Goal: Task Accomplishment & Management: Complete application form

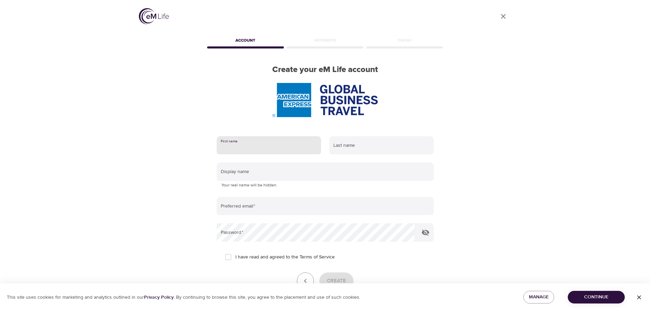
click at [243, 147] on input "text" at bounding box center [269, 145] width 104 height 18
type input "Norma"
type input "i"
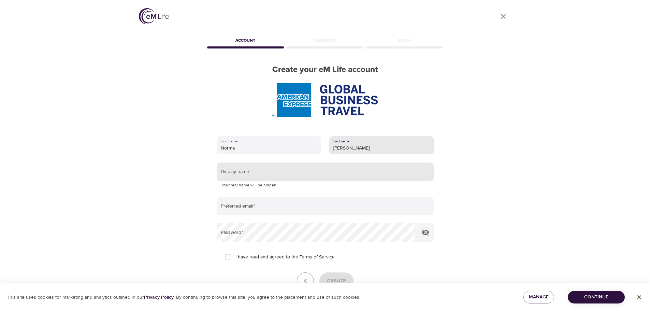
type input "[PERSON_NAME]"
click at [258, 167] on input "text" at bounding box center [325, 171] width 217 height 18
type input "L"
type input "Lola"
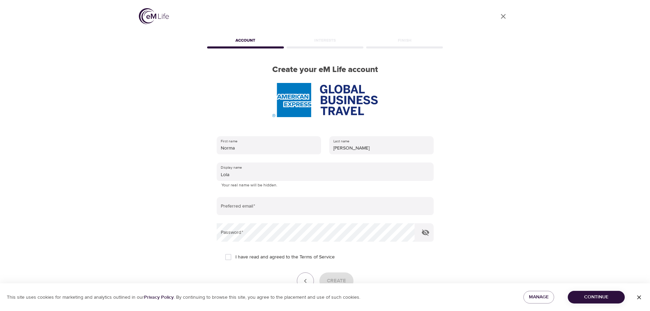
drag, startPoint x: 297, startPoint y: 196, endPoint x: 291, endPoint y: 195, distance: 5.2
click at [294, 195] on form "First name [PERSON_NAME] Last name [PERSON_NAME] Display name [PERSON_NAME] You…" at bounding box center [325, 220] width 217 height 176
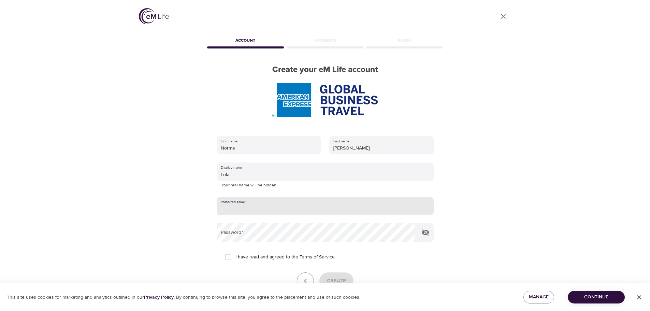
click at [254, 206] on input "email" at bounding box center [325, 206] width 217 height 18
type input "[EMAIL_ADDRESS][PERSON_NAME][DOMAIN_NAME]"
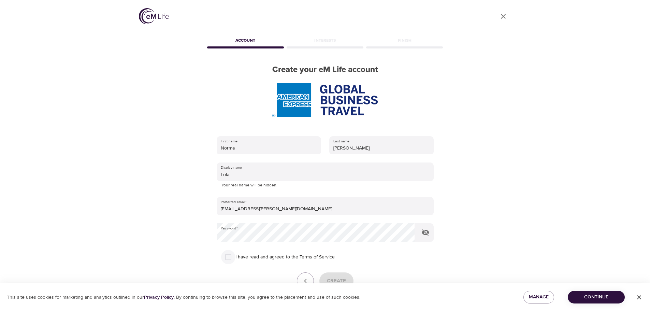
click at [229, 257] on input "I have read and agreed to the Terms of Service" at bounding box center [228, 257] width 14 height 14
checkbox input "true"
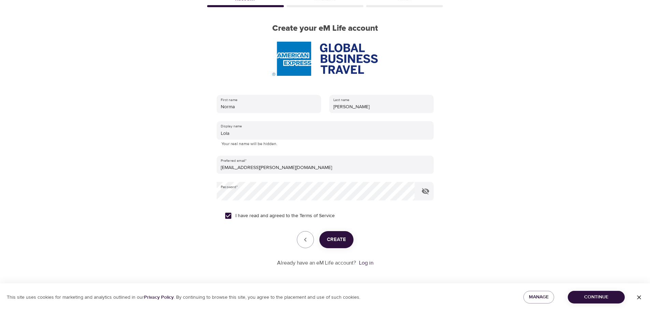
scroll to position [43, 0]
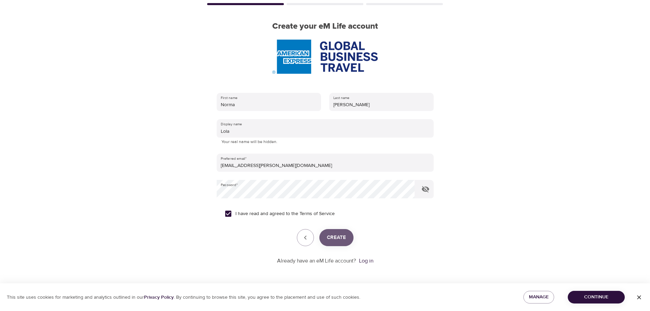
click at [338, 238] on span "Create" at bounding box center [336, 237] width 19 height 9
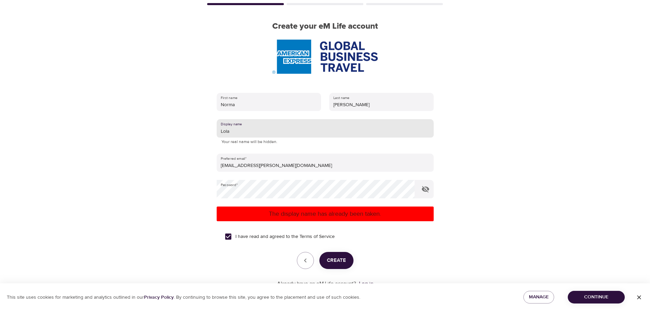
drag, startPoint x: 240, startPoint y: 129, endPoint x: 246, endPoint y: 132, distance: 7.3
click at [240, 129] on input "Lola" at bounding box center [325, 128] width 217 height 18
type input "[PERSON_NAME]"
click at [539, 170] on div "User Profile Account Interests Finish Create your eM Life account First name No…" at bounding box center [325, 112] width 650 height 311
click at [335, 264] on span "Create" at bounding box center [336, 260] width 19 height 9
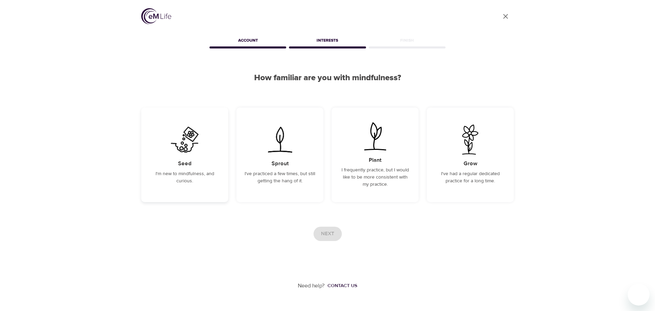
click at [196, 154] on img at bounding box center [185, 140] width 34 height 30
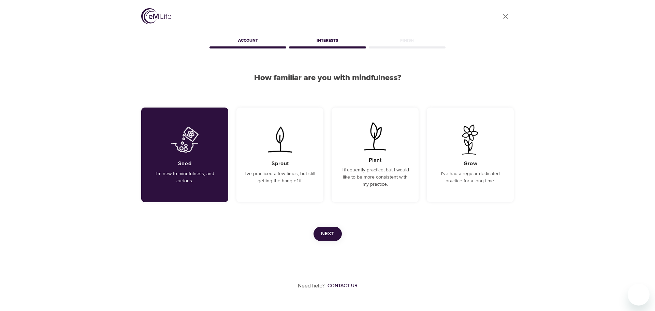
click at [328, 235] on span "Next" at bounding box center [327, 233] width 13 height 9
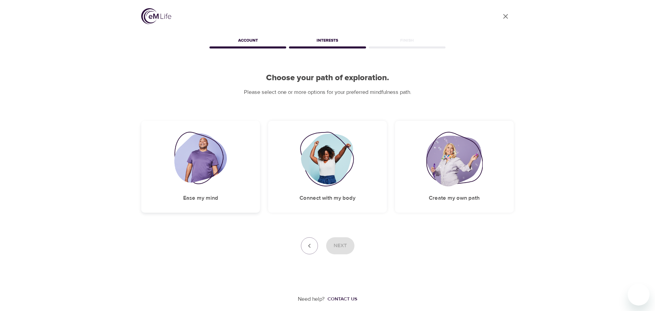
click at [192, 163] on img at bounding box center [200, 159] width 53 height 55
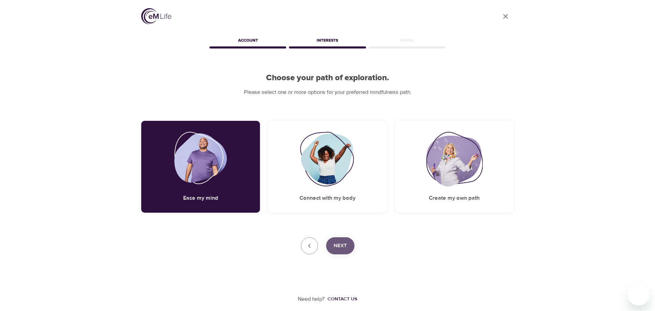
click at [342, 247] on span "Next" at bounding box center [340, 245] width 13 height 9
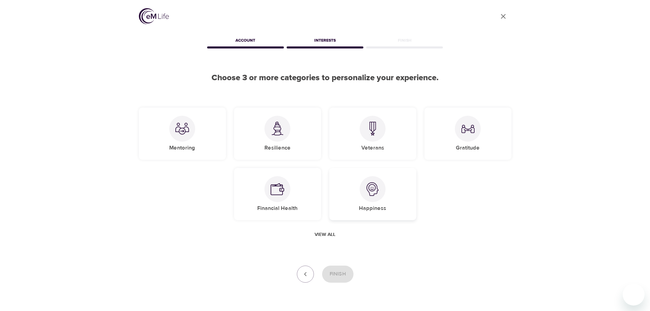
click at [375, 195] on img at bounding box center [373, 189] width 14 height 14
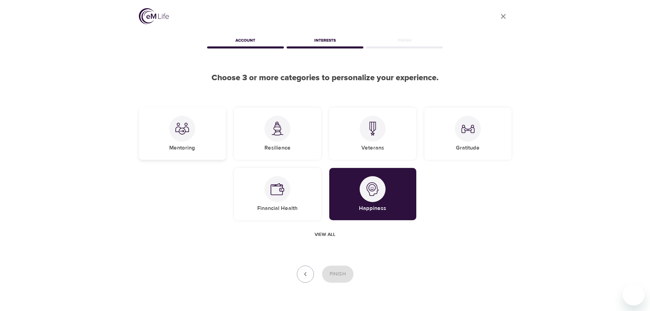
click at [195, 143] on div "Mentoring" at bounding box center [182, 133] width 87 height 52
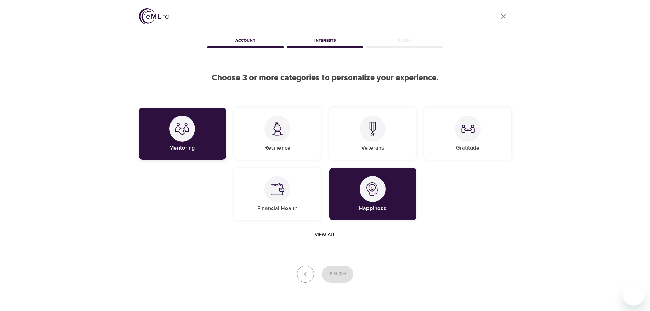
click at [196, 142] on div "Mentoring" at bounding box center [182, 133] width 87 height 52
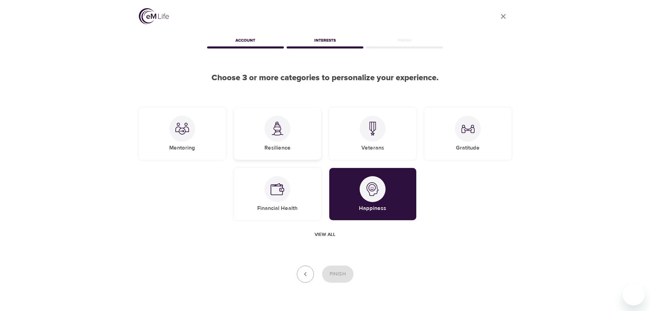
click at [266, 146] on h5 "Resilience" at bounding box center [277, 147] width 26 height 7
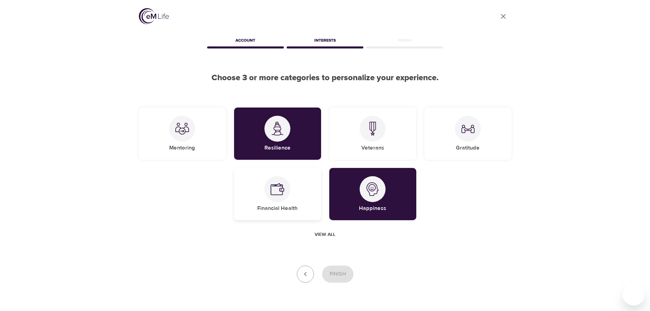
click at [308, 196] on div "Financial Health" at bounding box center [277, 194] width 87 height 52
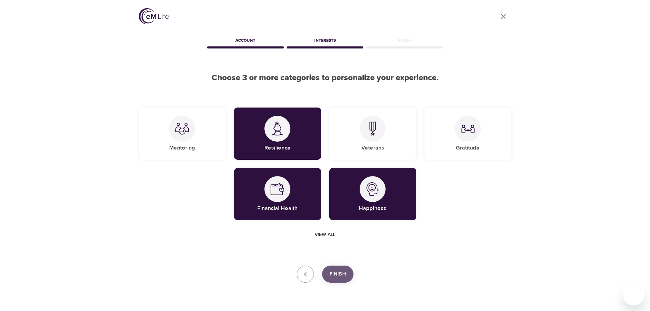
drag, startPoint x: 336, startPoint y: 274, endPoint x: 459, endPoint y: 276, distance: 123.6
click at [336, 274] on span "Finish" at bounding box center [338, 274] width 16 height 9
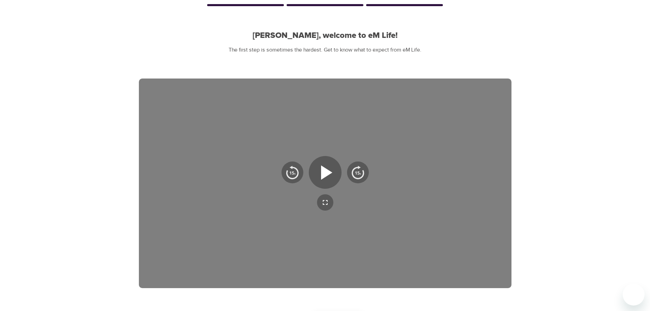
scroll to position [34, 0]
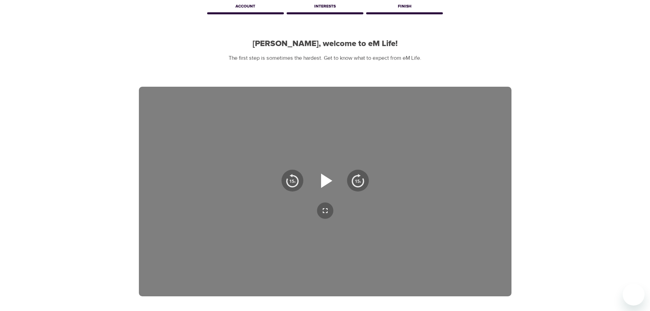
click at [322, 182] on icon "button" at bounding box center [326, 180] width 11 height 14
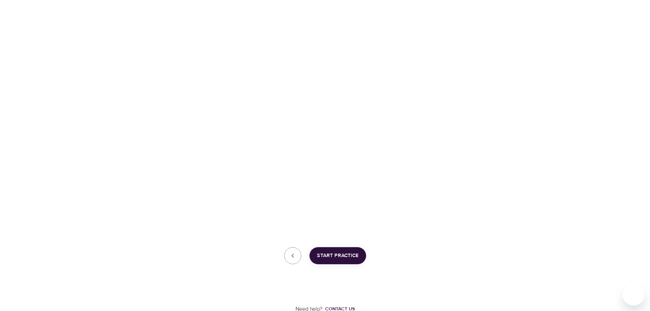
scroll to position [110, 0]
click at [338, 252] on span "Start Practice" at bounding box center [338, 253] width 42 height 9
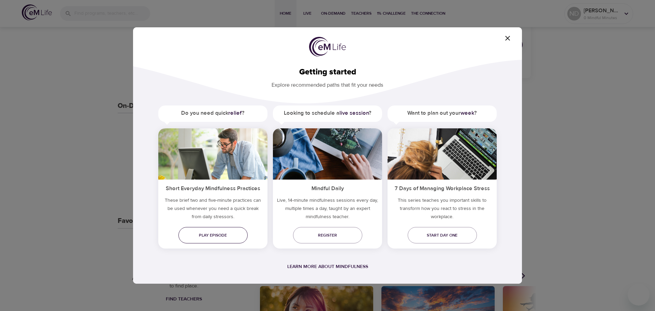
click at [210, 233] on span "Play episode" at bounding box center [213, 235] width 58 height 7
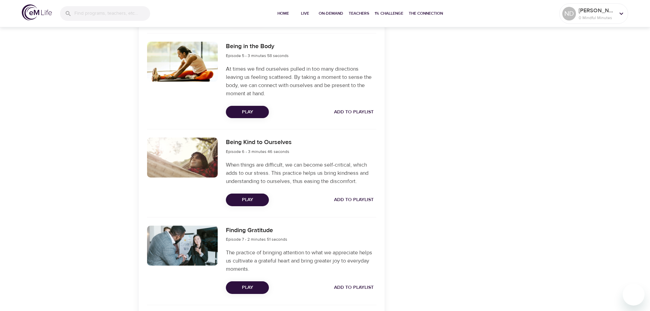
scroll to position [580, 0]
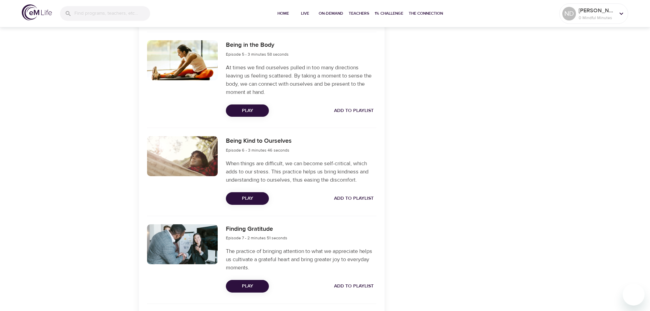
click at [243, 199] on span "Play" at bounding box center [247, 198] width 32 height 9
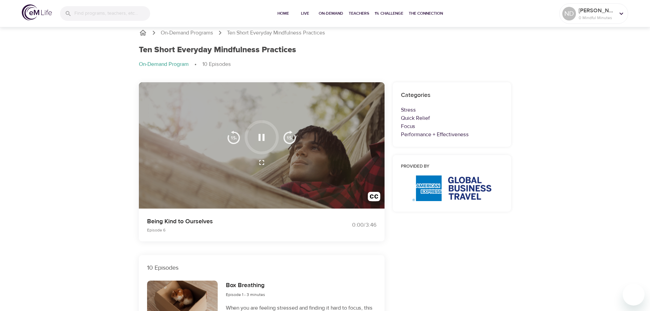
scroll to position [0, 0]
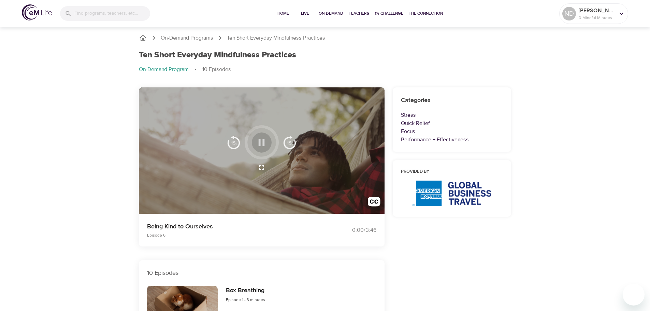
click at [262, 140] on icon "button" at bounding box center [262, 143] width 12 height 12
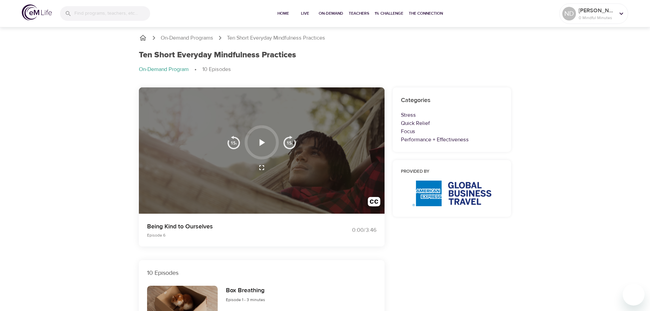
click at [261, 143] on icon "button" at bounding box center [262, 142] width 5 height 7
